Goal: Information Seeking & Learning: Learn about a topic

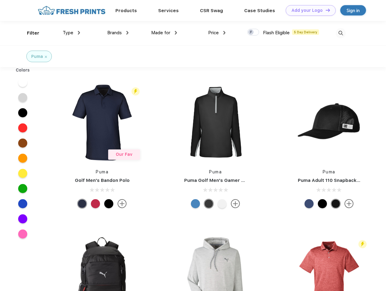
click at [308, 10] on link "Add your Logo Design Tool" at bounding box center [310, 10] width 50 height 11
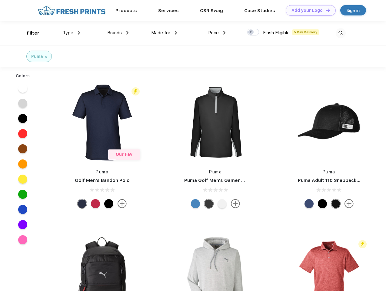
click at [0, 0] on div "Design Tool" at bounding box center [0, 0] width 0 height 0
click at [325, 10] on link "Add your Logo Design Tool" at bounding box center [310, 10] width 50 height 11
click at [29, 33] on div "Filter" at bounding box center [33, 33] width 12 height 7
click at [71, 33] on span "Type" at bounding box center [68, 32] width 11 height 5
click at [118, 33] on span "Brands" at bounding box center [114, 32] width 15 height 5
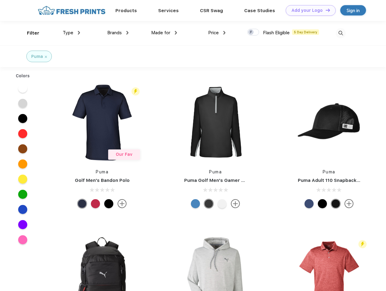
click at [164, 33] on span "Made for" at bounding box center [160, 32] width 19 height 5
click at [217, 33] on span "Price" at bounding box center [213, 32] width 11 height 5
click at [253, 32] on div at bounding box center [253, 32] width 12 height 7
click at [251, 32] on input "checkbox" at bounding box center [249, 30] width 4 height 4
click at [340, 33] on img at bounding box center [340, 33] width 10 height 10
